Goal: Task Accomplishment & Management: Manage account settings

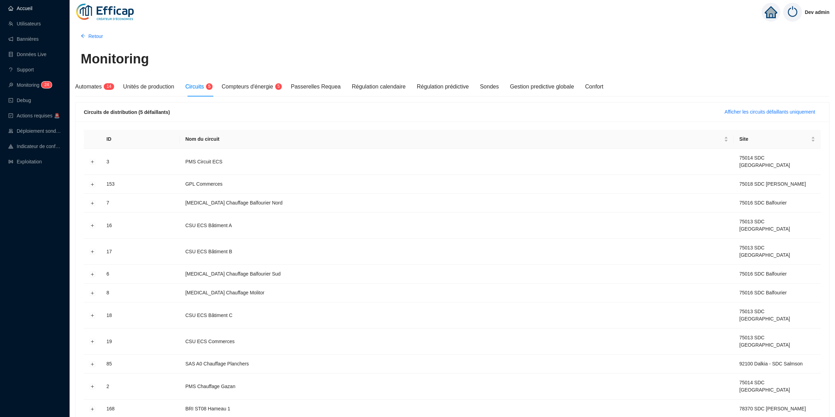
click at [32, 10] on link "Accueil" at bounding box center [20, 9] width 24 height 6
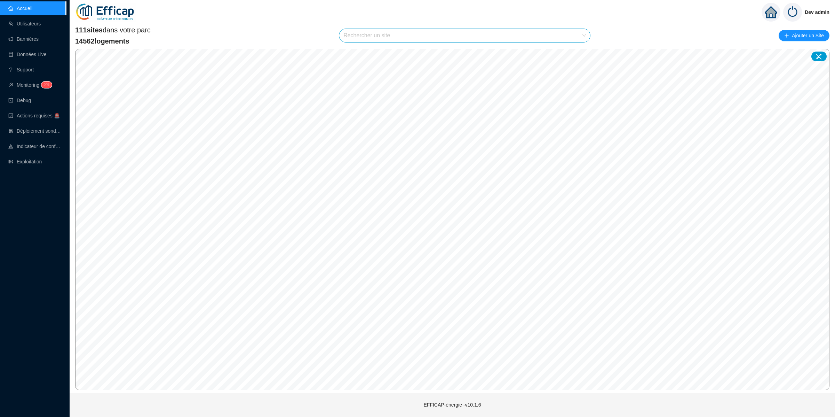
click at [499, 30] on input "search" at bounding box center [462, 35] width 236 height 13
type input "chardon"
click at [583, 51] on div at bounding box center [576, 52] width 16 height 10
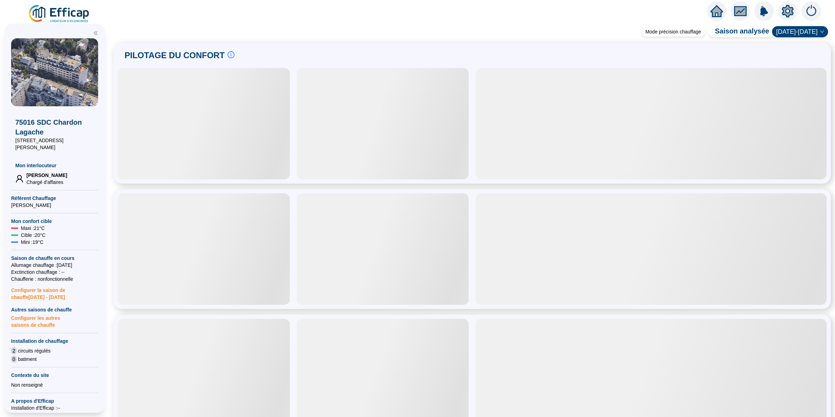
click at [793, 7] on icon "setting" at bounding box center [788, 11] width 13 height 13
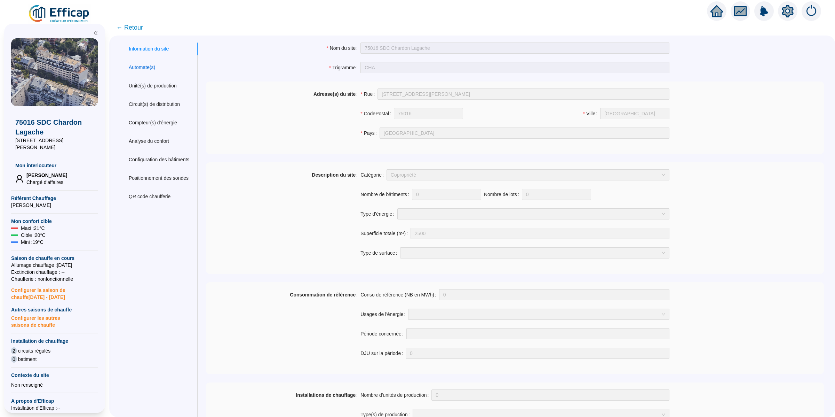
click at [154, 64] on div "Automate(s)" at bounding box center [142, 67] width 26 height 7
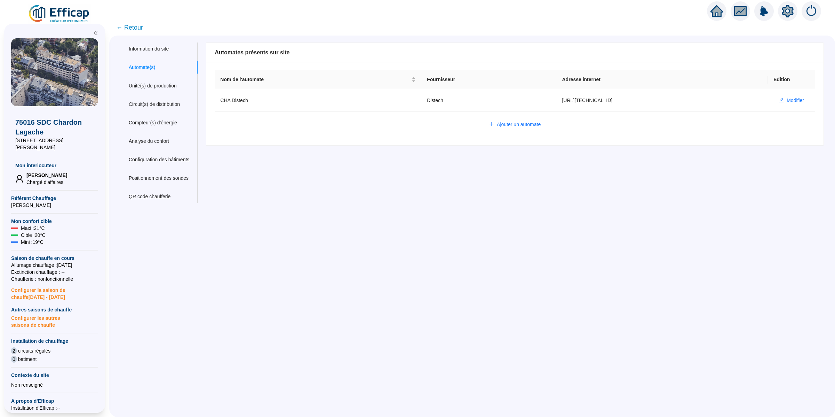
type input "admin-efficap"
click at [791, 97] on span "Modifier" at bounding box center [795, 100] width 17 height 7
type input "CHA Distech"
type input "[URL][TECHNICAL_ID]"
type input "AV1001"
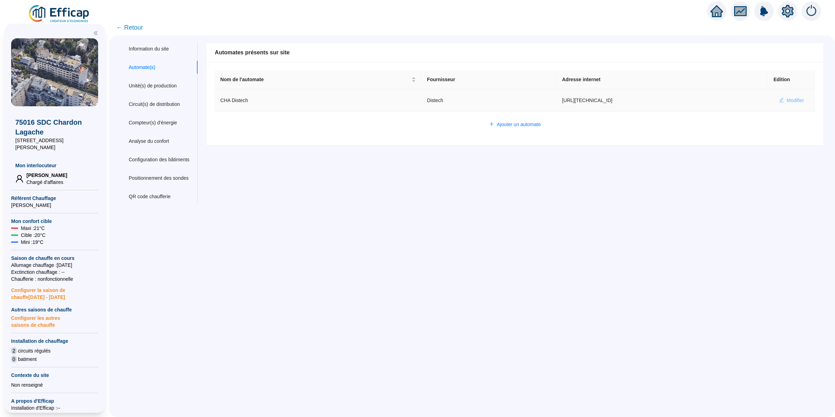
type input "AV1002"
type input "AV1000"
type input "BV1000"
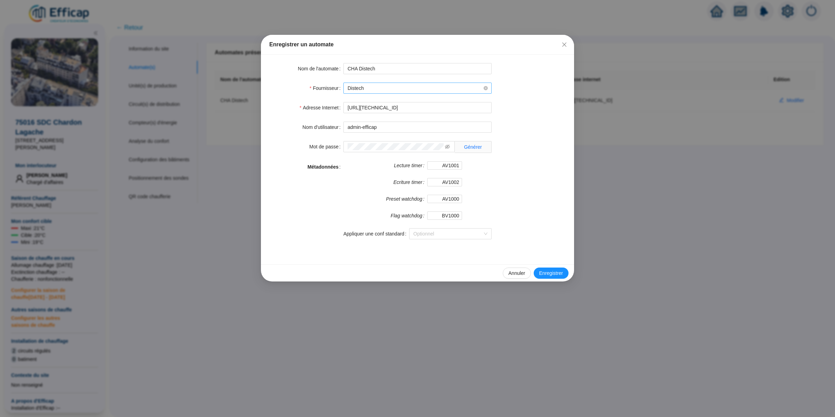
click at [452, 92] on span "Distech" at bounding box center [418, 88] width 140 height 10
click at [431, 164] on div "9 10 Siemens Trend Distech Smart connector WIT Distech V2" at bounding box center [418, 130] width 148 height 70
click at [408, 159] on div "Distech V2" at bounding box center [417, 158] width 137 height 7
click at [336, 227] on div "Métadonnées" at bounding box center [306, 204] width 74 height 86
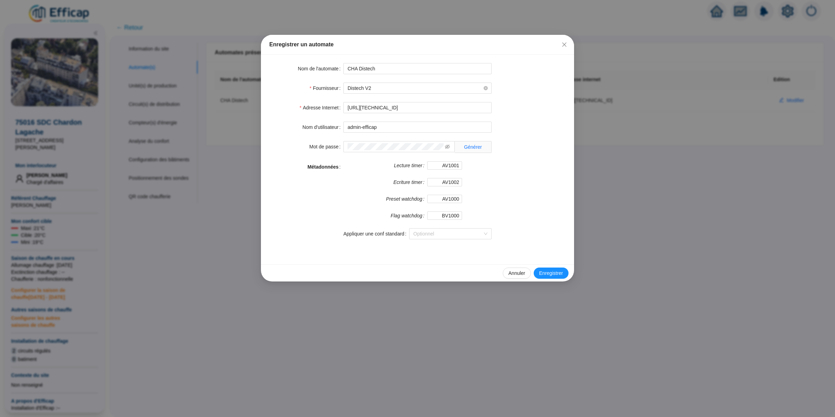
click at [548, 267] on div "Annuler Enregistrer" at bounding box center [417, 272] width 313 height 17
click at [549, 274] on span "Enregistrer" at bounding box center [551, 272] width 24 height 7
type input "admin-efficap"
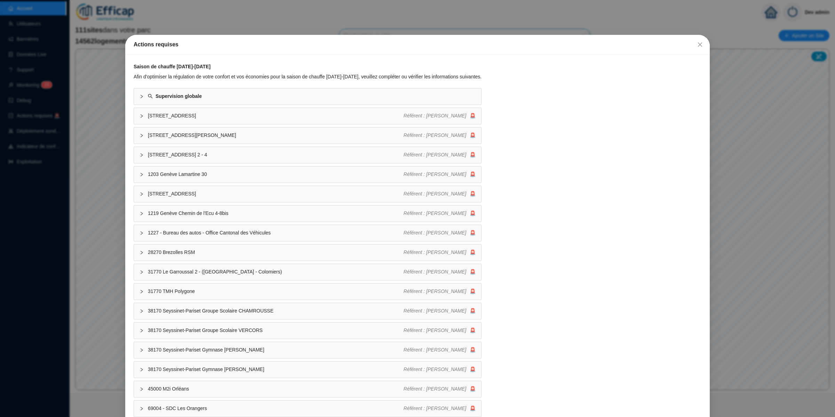
click at [122, 176] on div "Actions requises Saison de chauffe 2025-2026 Afin d'optimiser la régulation de …" at bounding box center [417, 208] width 835 height 417
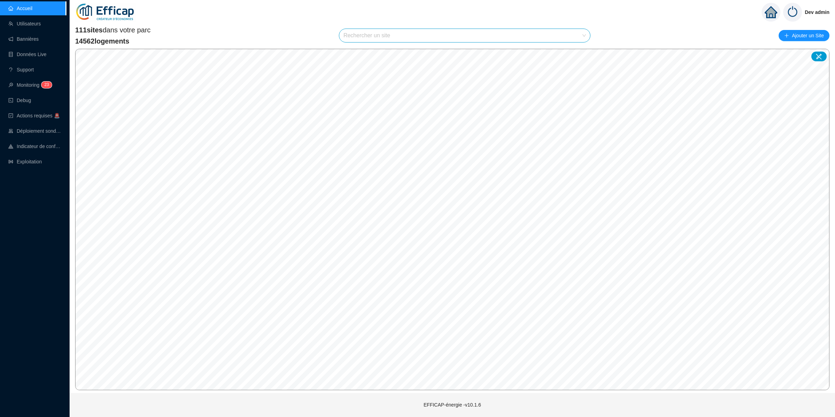
click at [363, 35] on input "search" at bounding box center [462, 35] width 236 height 13
type input "chardon"
click at [582, 55] on div at bounding box center [576, 52] width 16 height 10
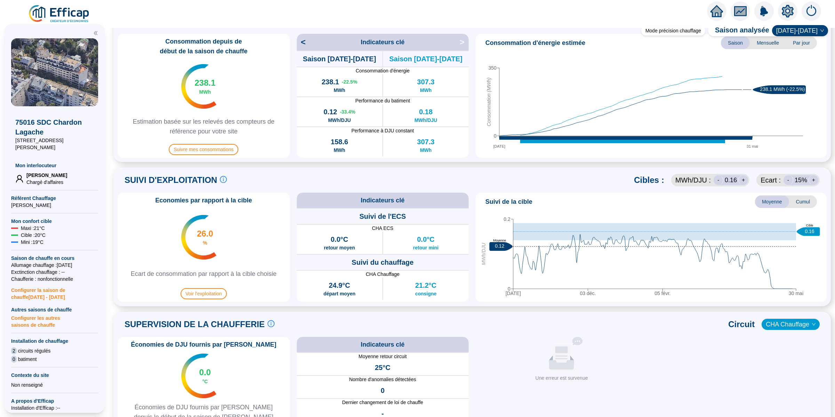
scroll to position [323, 0]
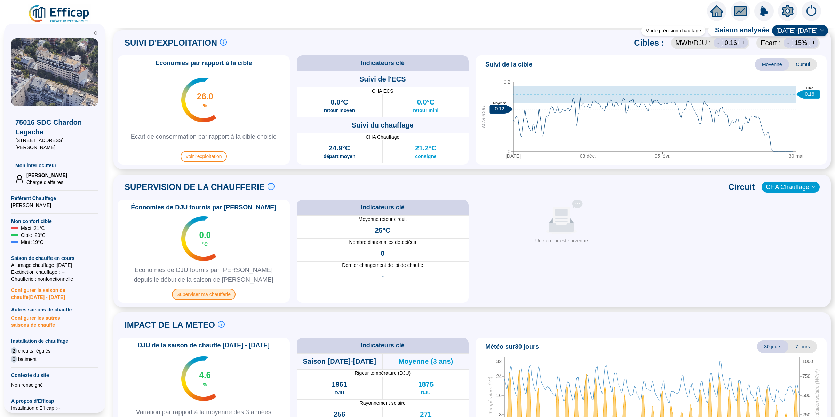
click at [211, 294] on span "Superviser ma chaufferie" at bounding box center [204, 294] width 64 height 11
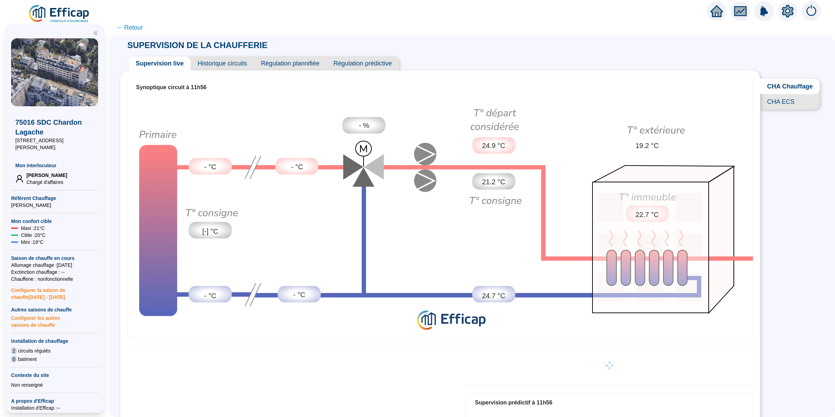
click at [238, 64] on span "Historique circuits" at bounding box center [222, 63] width 63 height 14
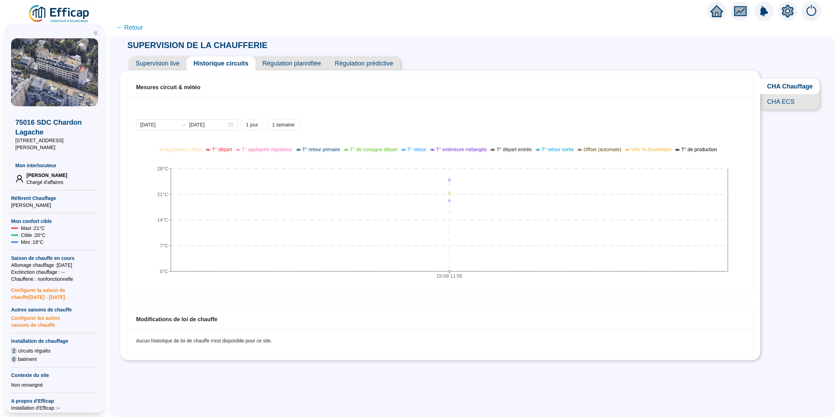
click at [686, 60] on div "Supervision live Historique circuits Régulation plannifiée Régulation prédictive" at bounding box center [440, 60] width 640 height 19
